Goal: Information Seeking & Learning: Learn about a topic

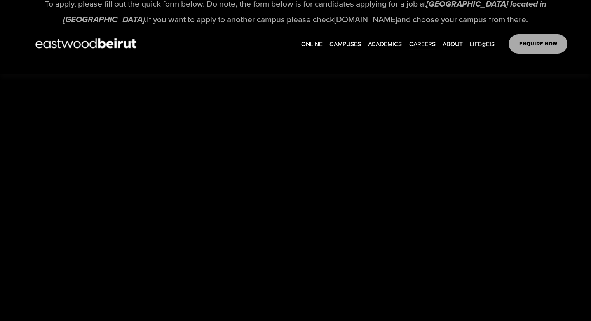
scroll to position [702, 0]
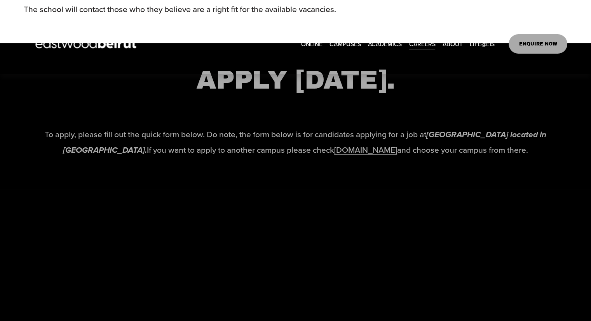
click at [179, 148] on p "To apply, please fill out the quick form below. Do note, the form below is for …" at bounding box center [296, 142] width 544 height 31
drag, startPoint x: 201, startPoint y: 145, endPoint x: 400, endPoint y: 175, distance: 201.6
click at [400, 170] on div "To apply, please fill out the quick form below. Do note, the form below is for …" at bounding box center [296, 149] width 544 height 44
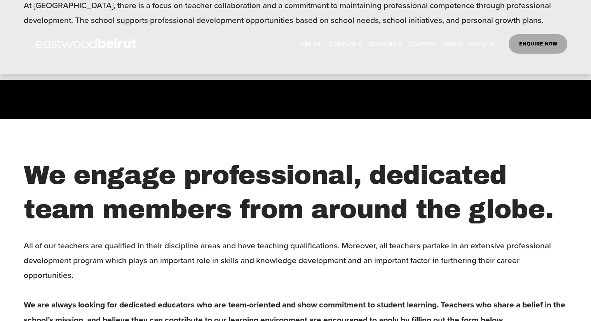
scroll to position [467, 0]
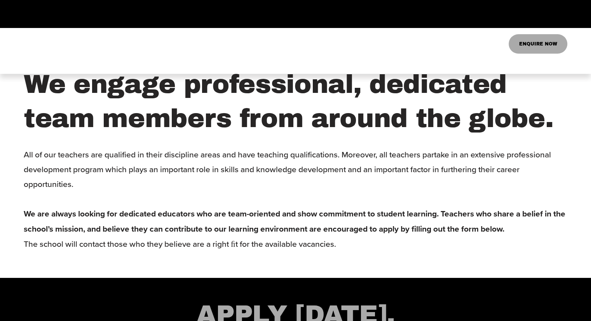
click at [234, 136] on h2 "We engage professional, dedicated team members from around the globe." at bounding box center [296, 101] width 544 height 68
click at [215, 183] on p "All of our teachers are qualified in their discipline areas and have teaching q…" at bounding box center [296, 199] width 544 height 104
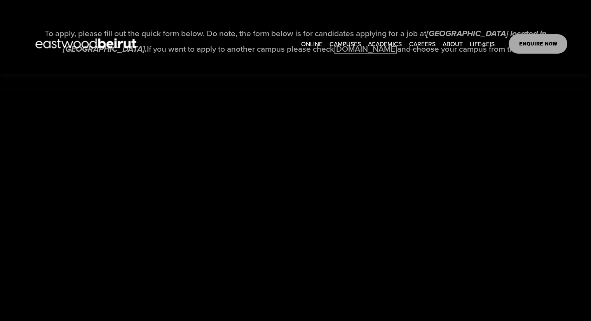
scroll to position [803, 0]
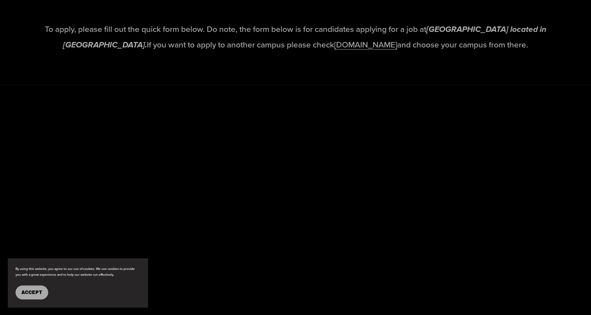
scroll to position [1266, 0]
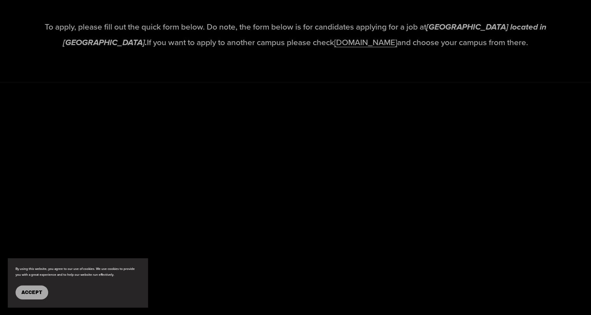
click at [31, 294] on span "Accept" at bounding box center [31, 292] width 21 height 5
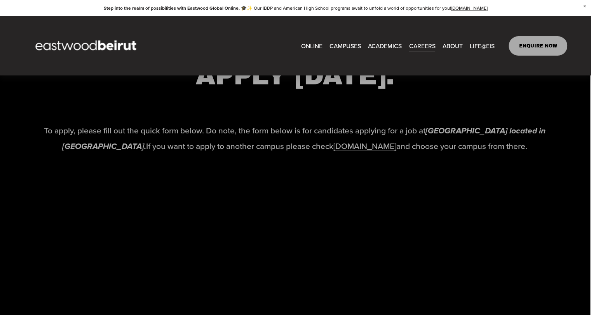
scroll to position [1161, 1]
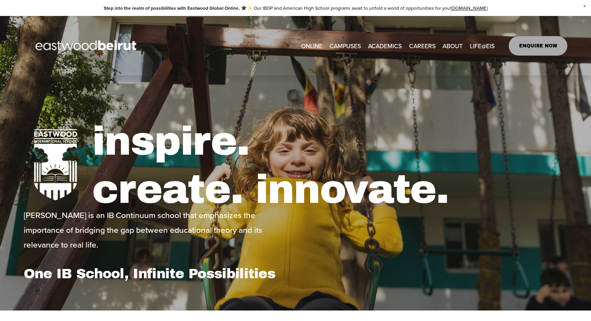
click at [0, 0] on span "Mission + Vision" at bounding box center [0, 0] width 0 height 0
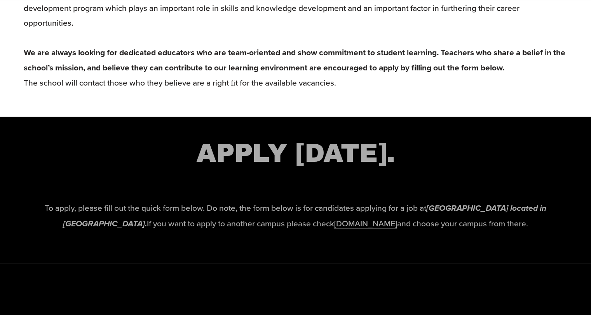
scroll to position [1080, 0]
